Goal: Complete application form: Complete application form

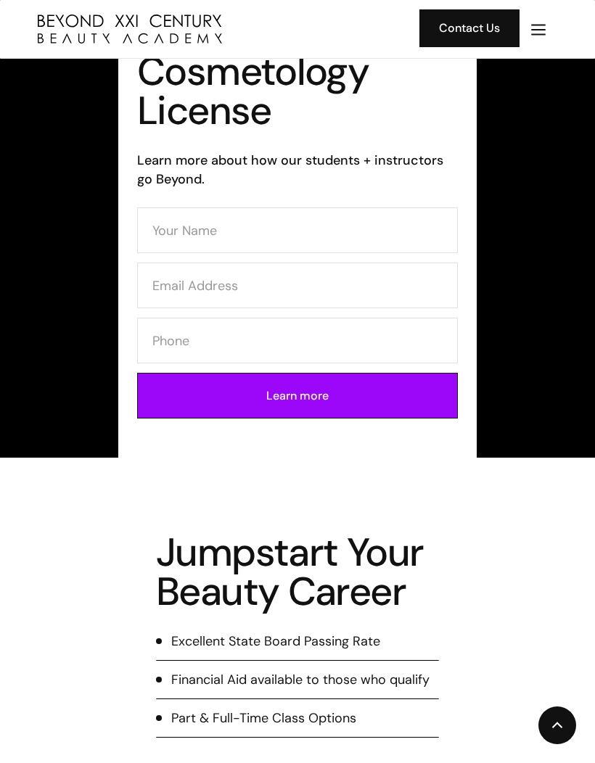
scroll to position [596, 0]
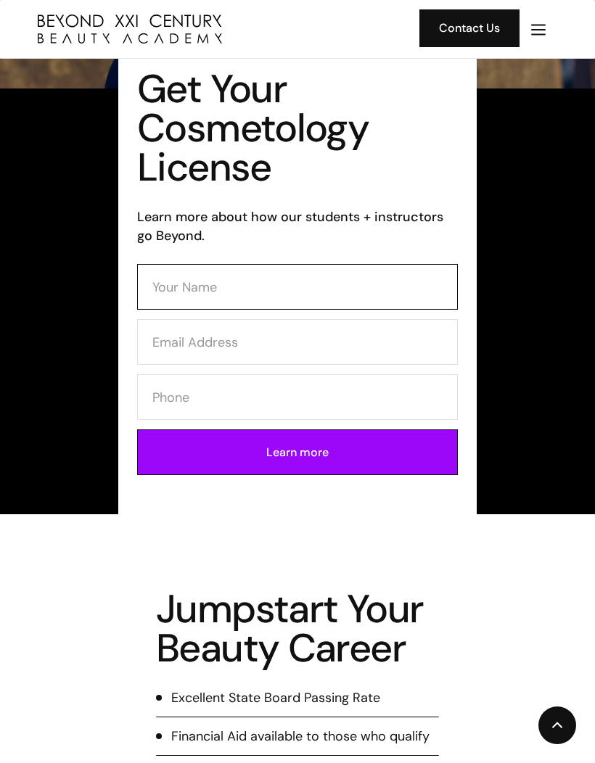
click at [369, 286] on input "Contact Form (Cosmo)" at bounding box center [297, 287] width 321 height 46
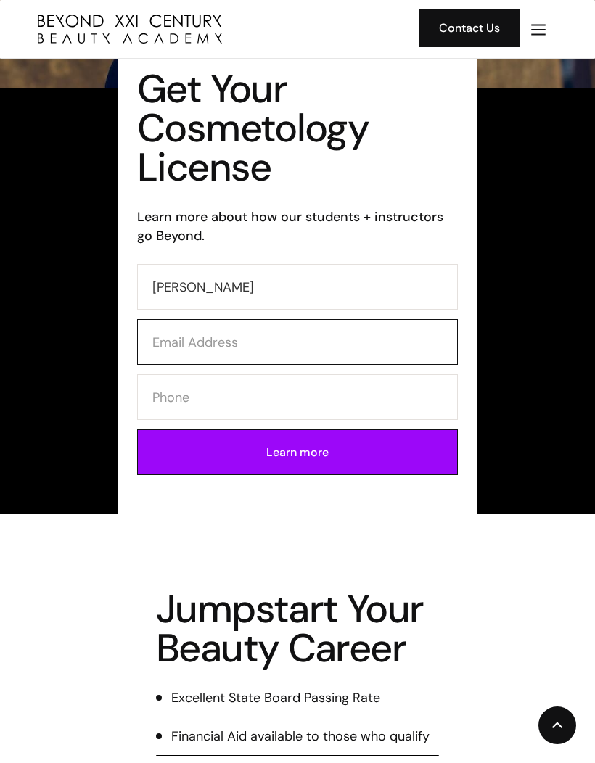
click at [350, 342] on input "Contact Form (Cosmo)" at bounding box center [297, 342] width 321 height 46
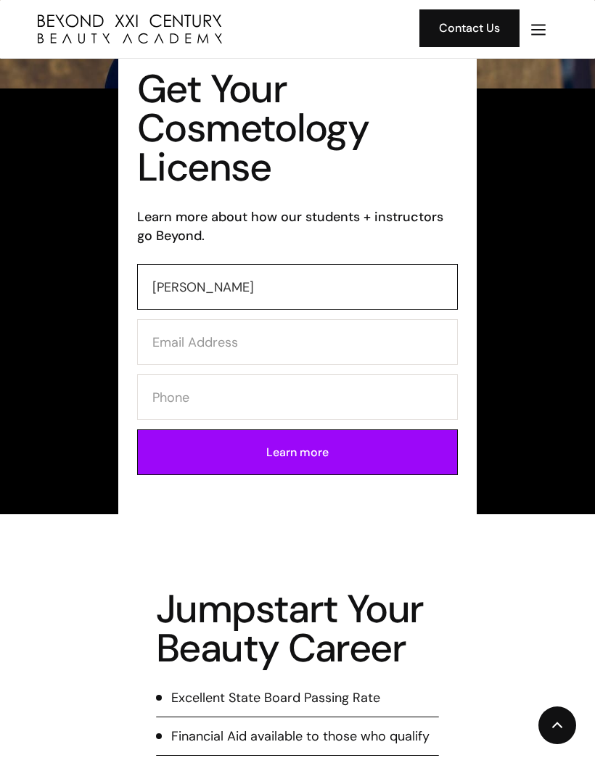
click at [382, 286] on input "Melissa" at bounding box center [297, 287] width 321 height 46
click at [371, 286] on input "Melissa" at bounding box center [297, 287] width 321 height 46
type input "M"
type input "Melissa Romero"
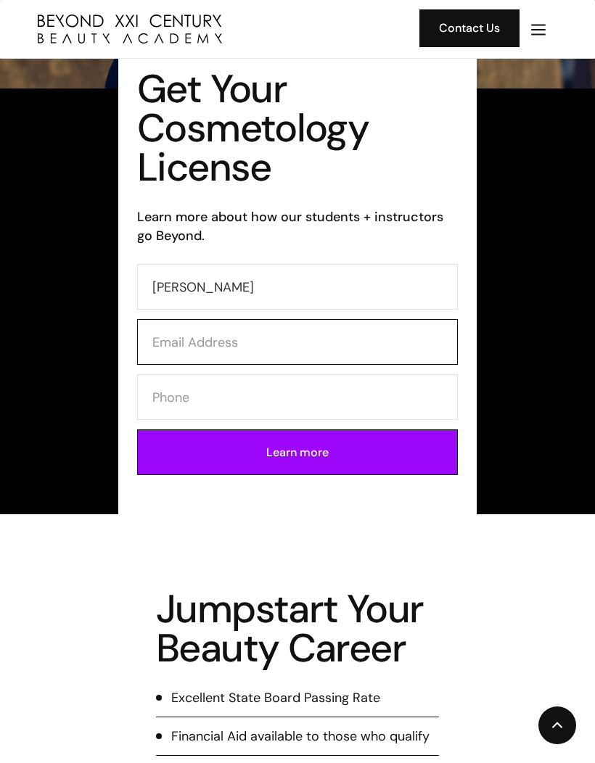
click at [361, 348] on input "Contact Form (Cosmo)" at bounding box center [297, 342] width 321 height 46
click at [177, 337] on input "Contact Form (Cosmo)" at bounding box center [297, 342] width 321 height 46
paste input "mr9900608@gmail.com"
type input "mr9900608@gmail.com"
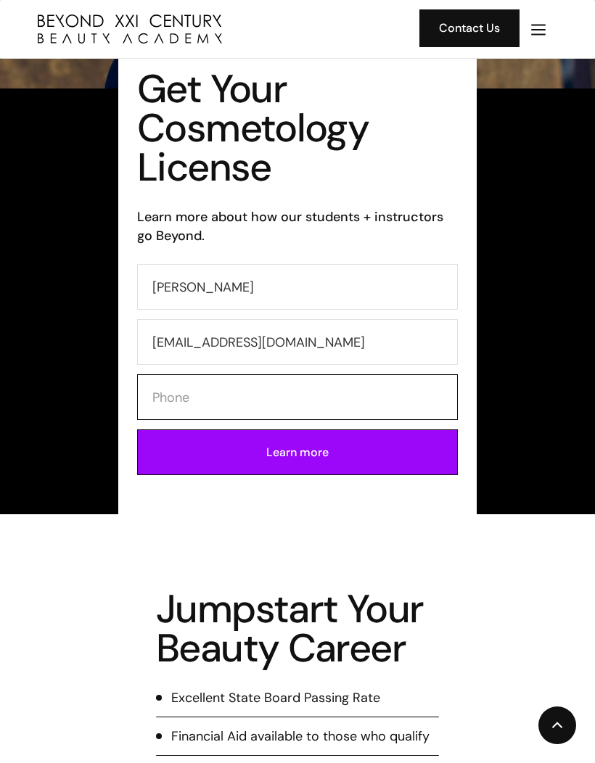
click at [251, 405] on input "Contact Form (Cosmo)" at bounding box center [297, 397] width 321 height 46
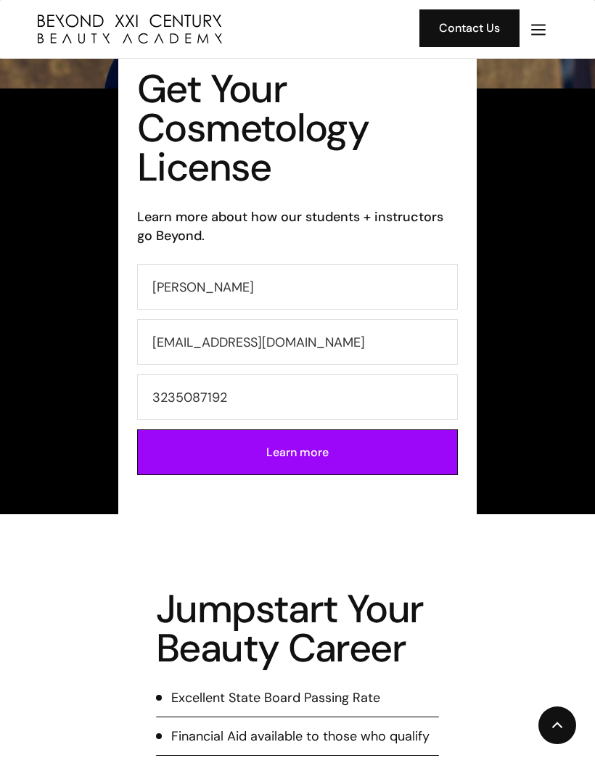
type input "3235087192"
click at [391, 448] on input "Learn more" at bounding box center [297, 452] width 321 height 46
type input "Please wait..."
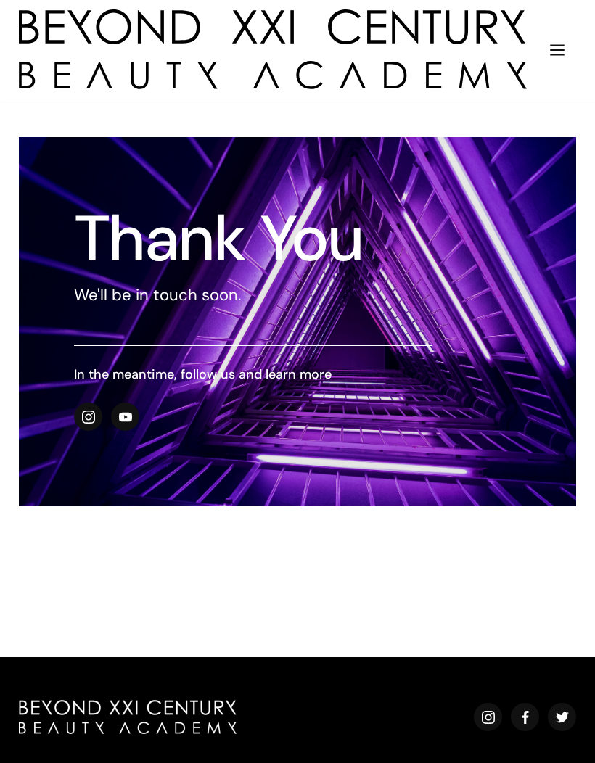
click at [556, 45] on img "menu" at bounding box center [557, 50] width 19 height 19
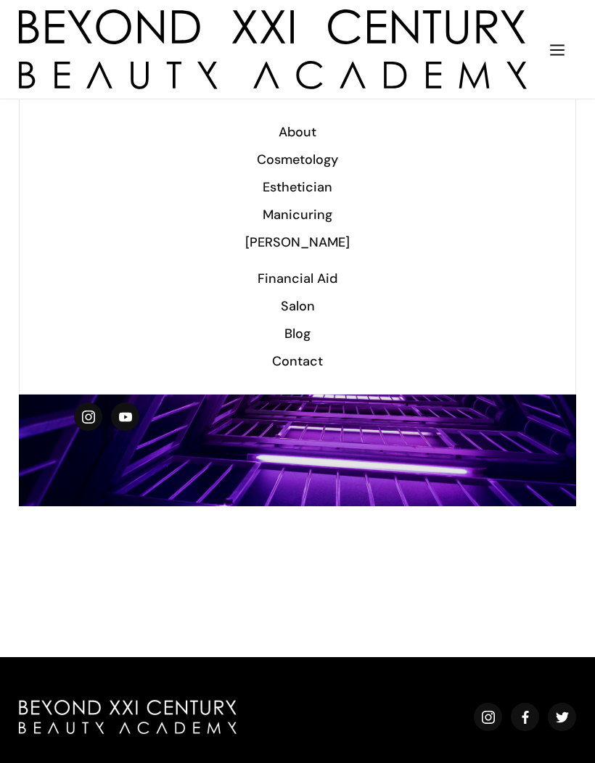
click at [562, 57] on img "menu" at bounding box center [557, 50] width 19 height 19
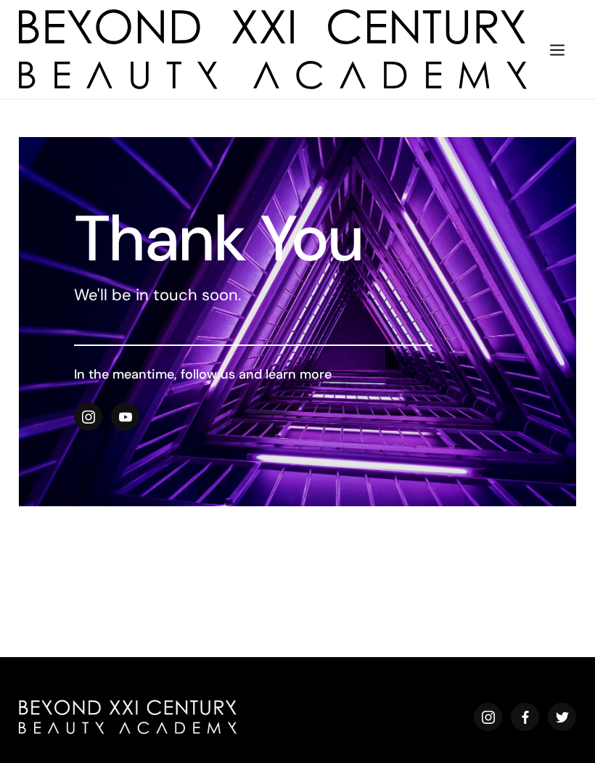
click at [453, 27] on img "home" at bounding box center [273, 49] width 508 height 80
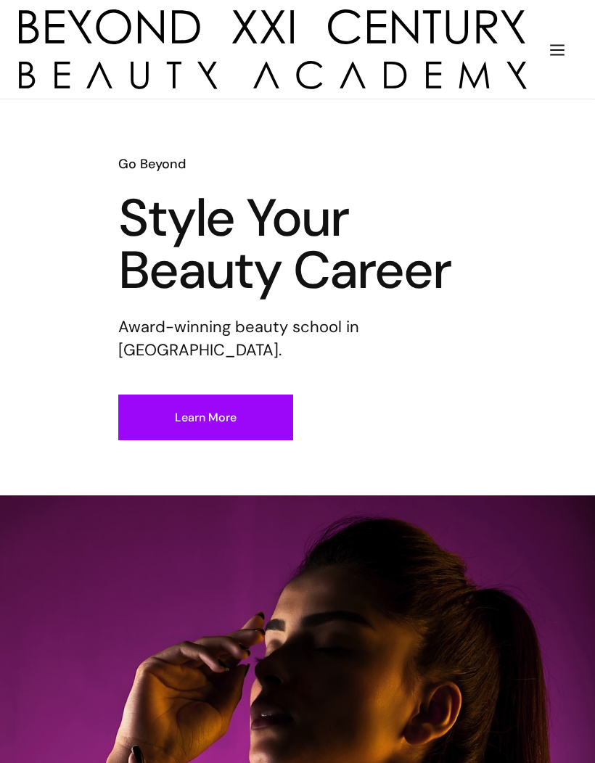
click at [564, 55] on img "menu" at bounding box center [557, 50] width 19 height 19
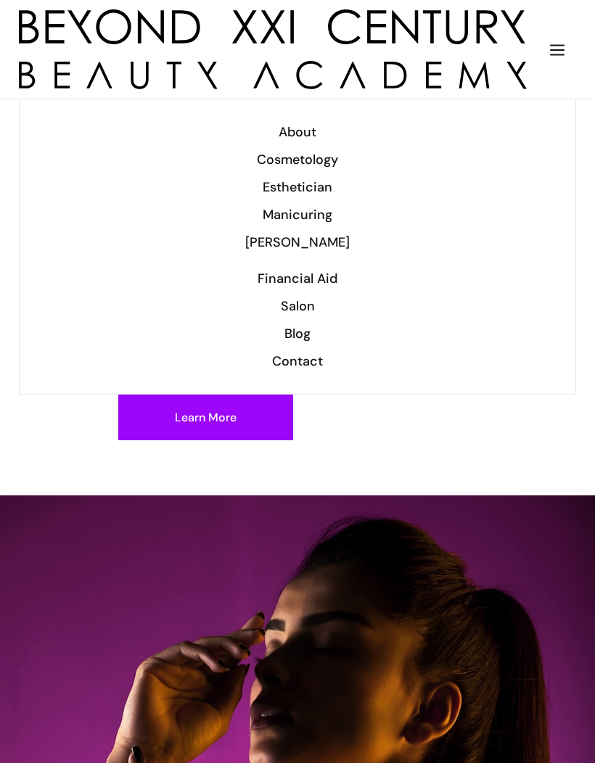
click at [317, 215] on div "Manicuring" at bounding box center [297, 214] width 518 height 19
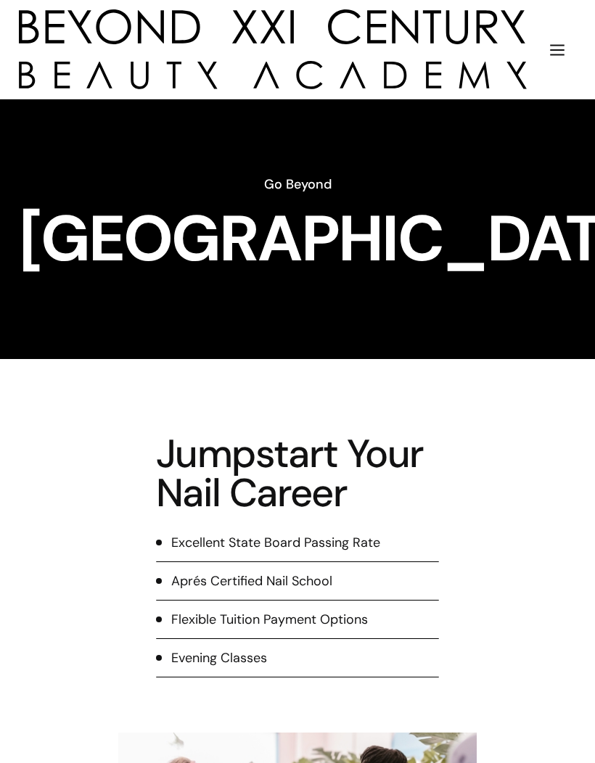
click at [562, 48] on img "menu" at bounding box center [557, 50] width 19 height 19
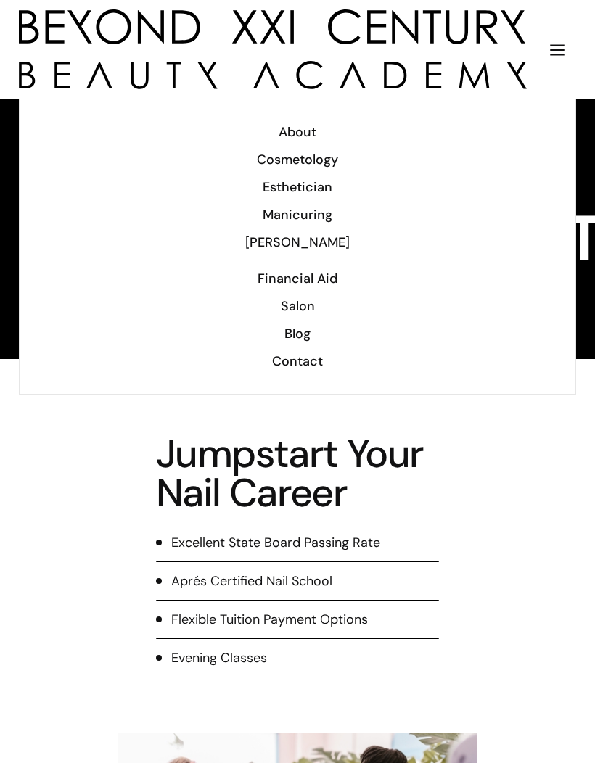
click at [329, 152] on div "Cosmetology" at bounding box center [297, 159] width 518 height 19
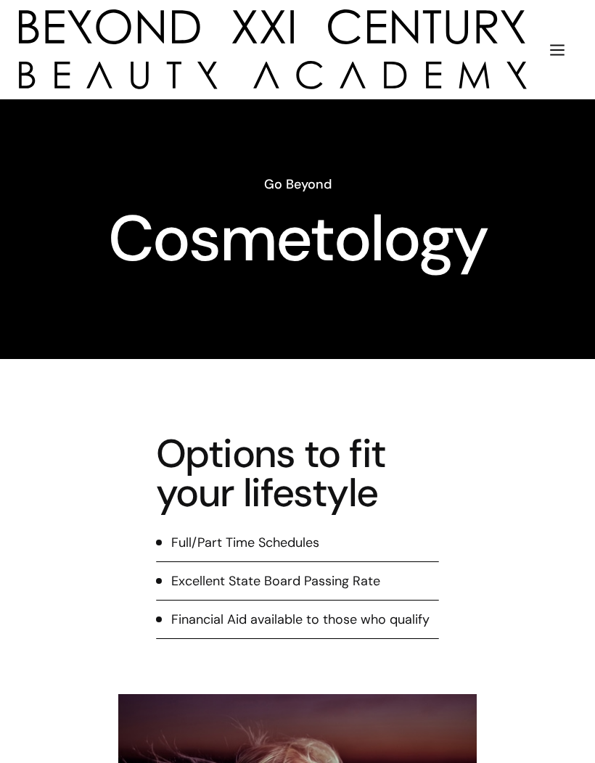
click at [553, 52] on img "menu" at bounding box center [557, 50] width 19 height 19
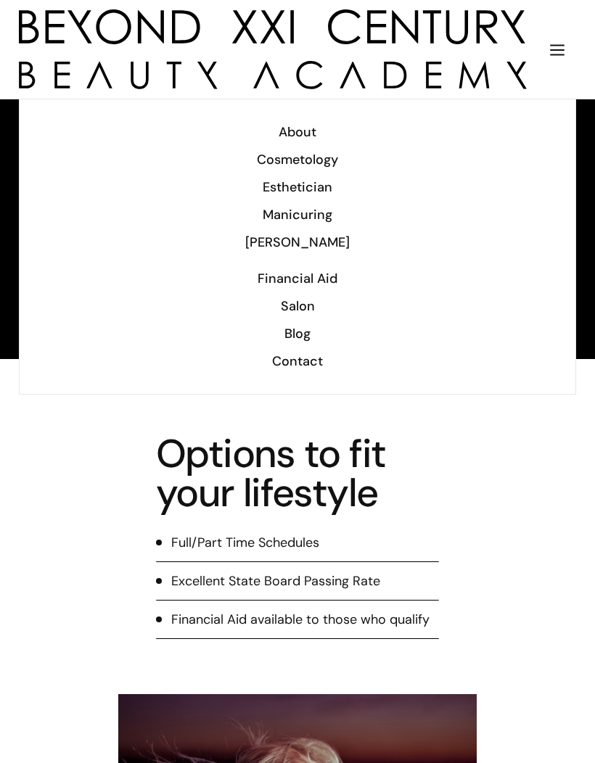
click at [310, 245] on div "Barber" at bounding box center [297, 242] width 518 height 19
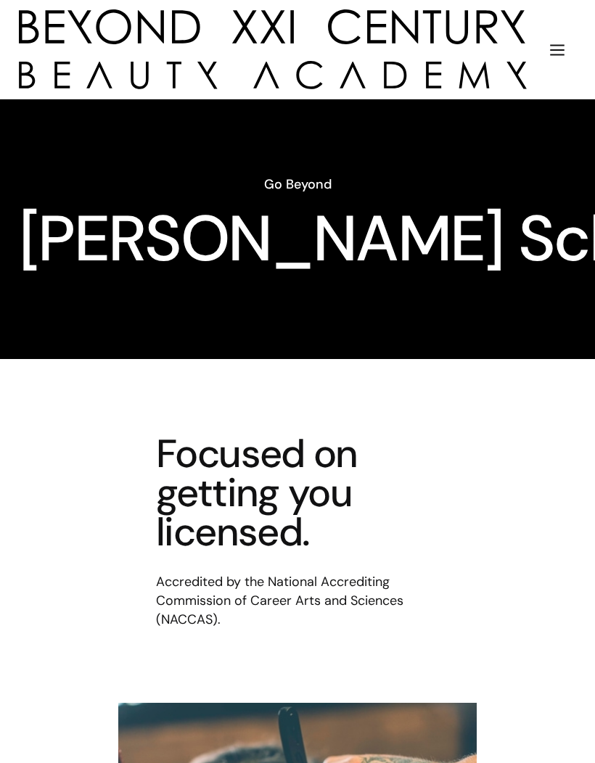
click at [553, 48] on img "menu" at bounding box center [557, 50] width 19 height 19
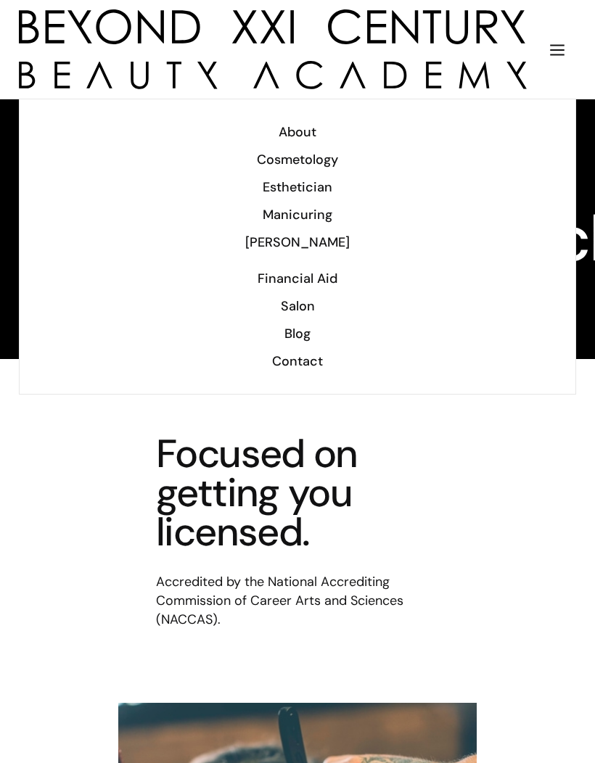
click at [318, 194] on div "Esthetician" at bounding box center [297, 187] width 518 height 19
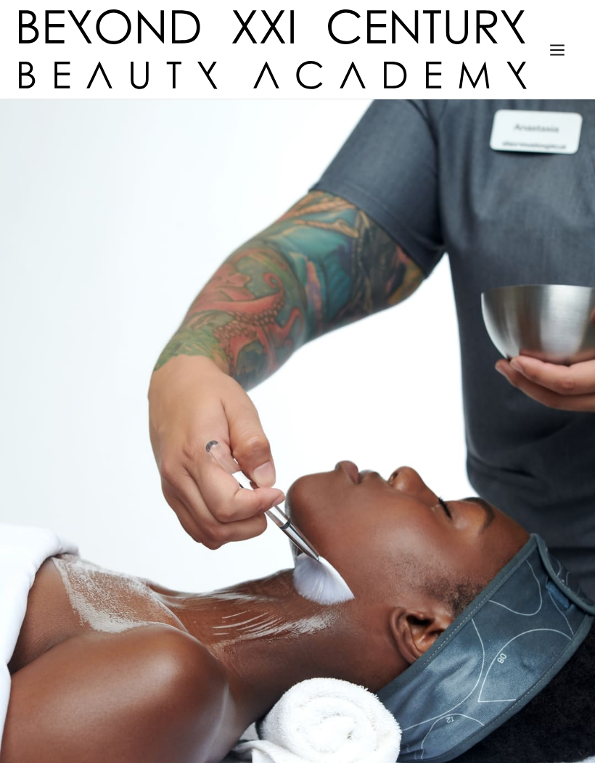
click at [557, 49] on img "menu" at bounding box center [557, 50] width 19 height 19
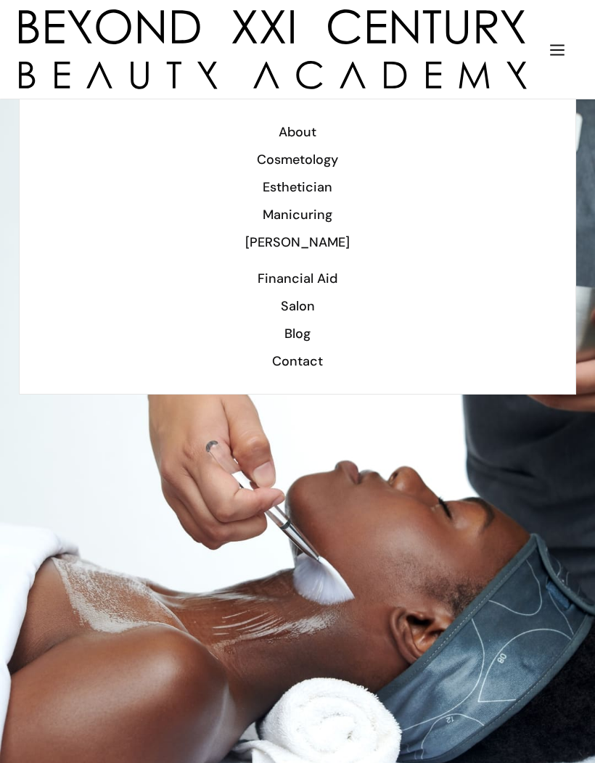
click at [312, 213] on div "Manicuring" at bounding box center [297, 214] width 518 height 19
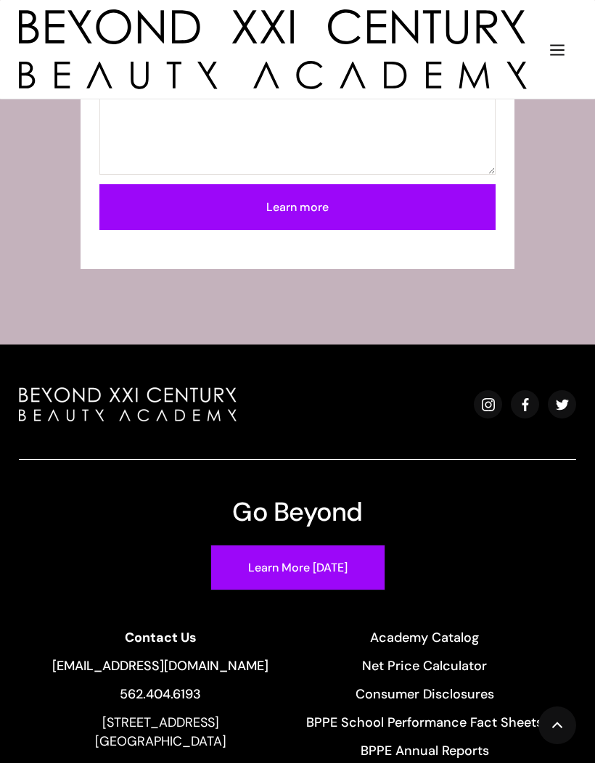
scroll to position [3747, 0]
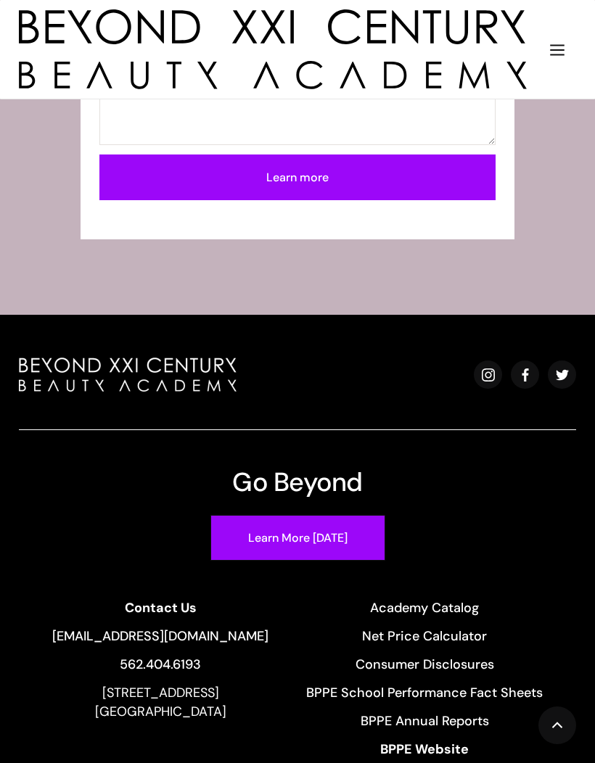
click at [458, 638] on link "Net Price Calculator" at bounding box center [424, 636] width 236 height 19
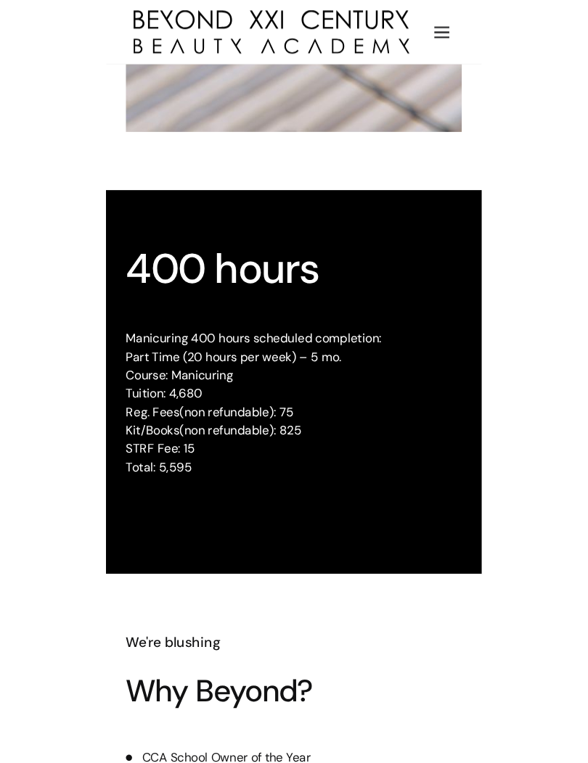
scroll to position [2218, 0]
